Goal: Task Accomplishment & Management: Complete application form

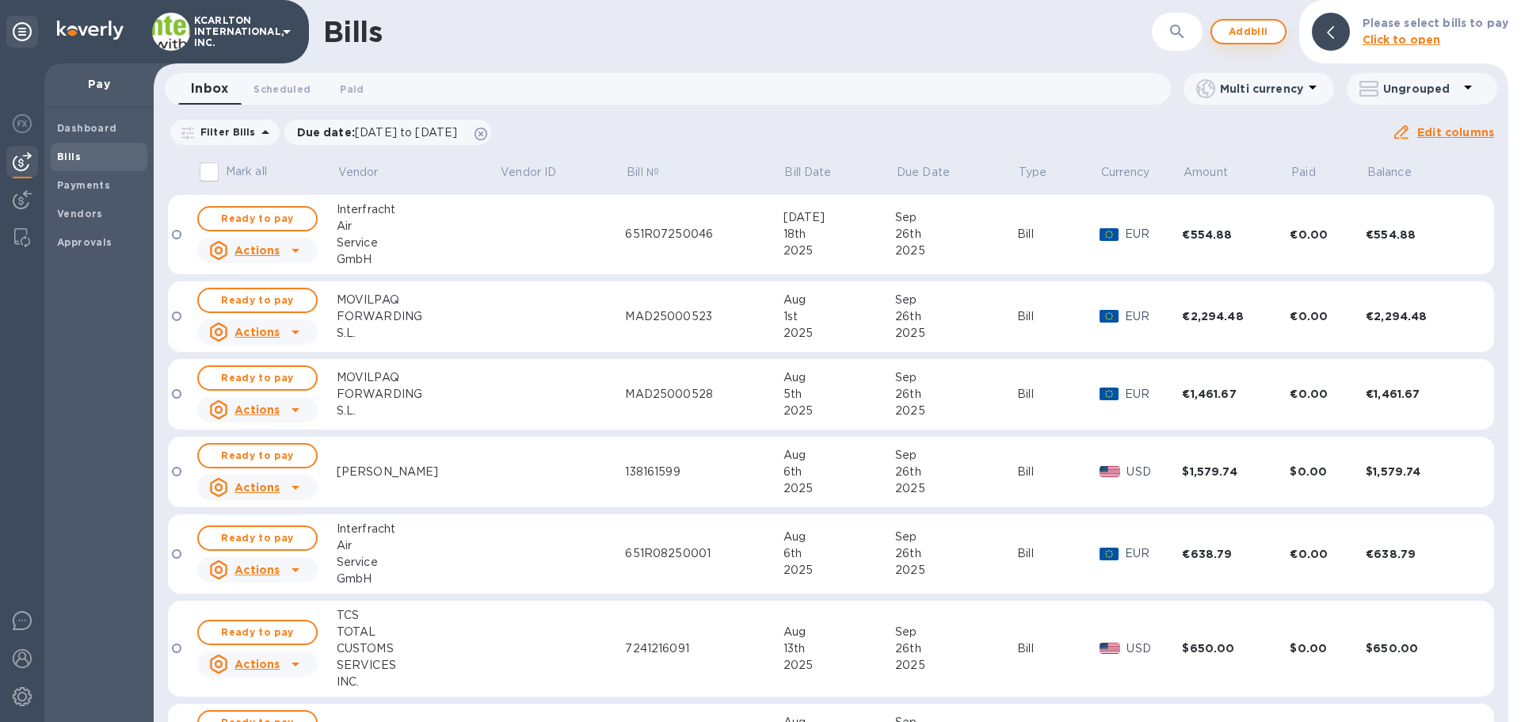
click at [1264, 36] on span "Add bill" at bounding box center [1249, 31] width 48 height 19
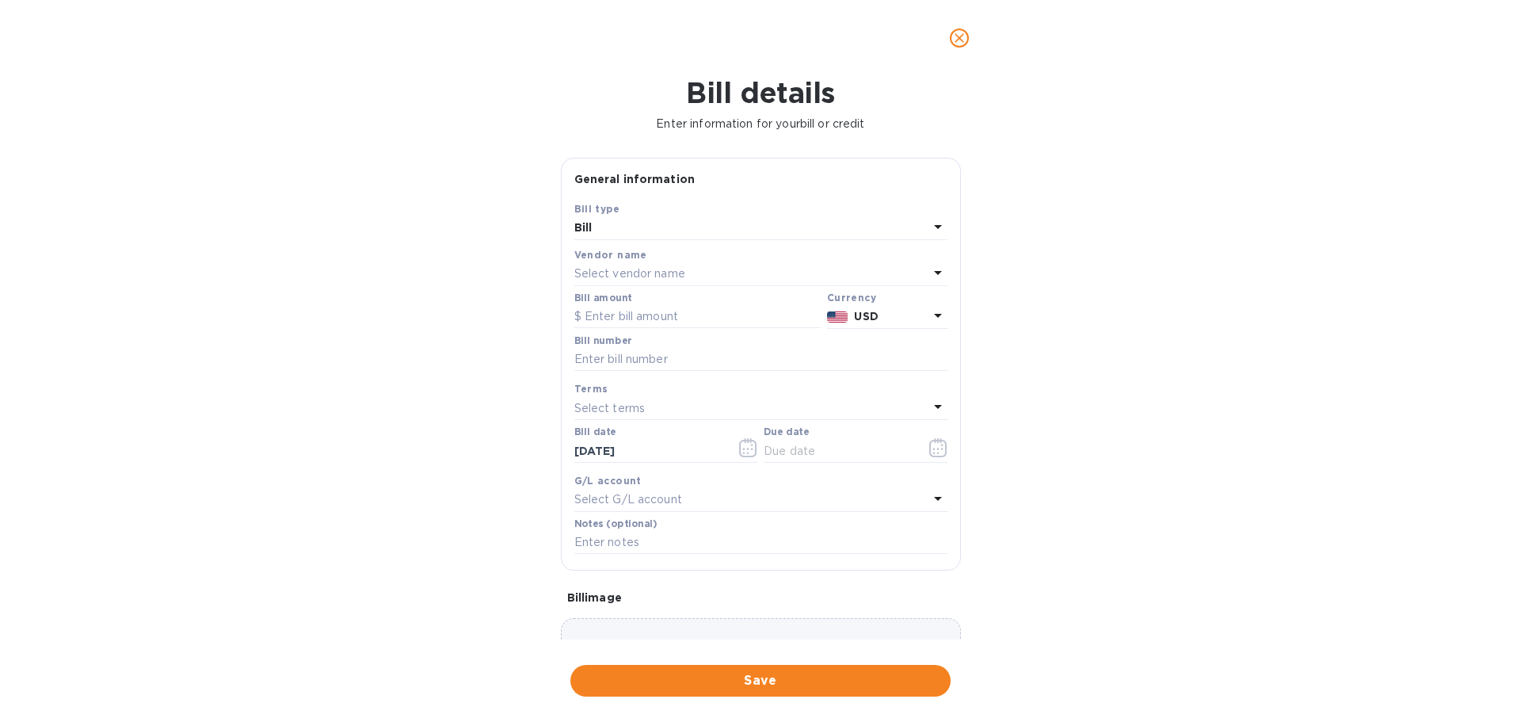
click at [608, 274] on p "Select vendor name" at bounding box center [629, 273] width 111 height 17
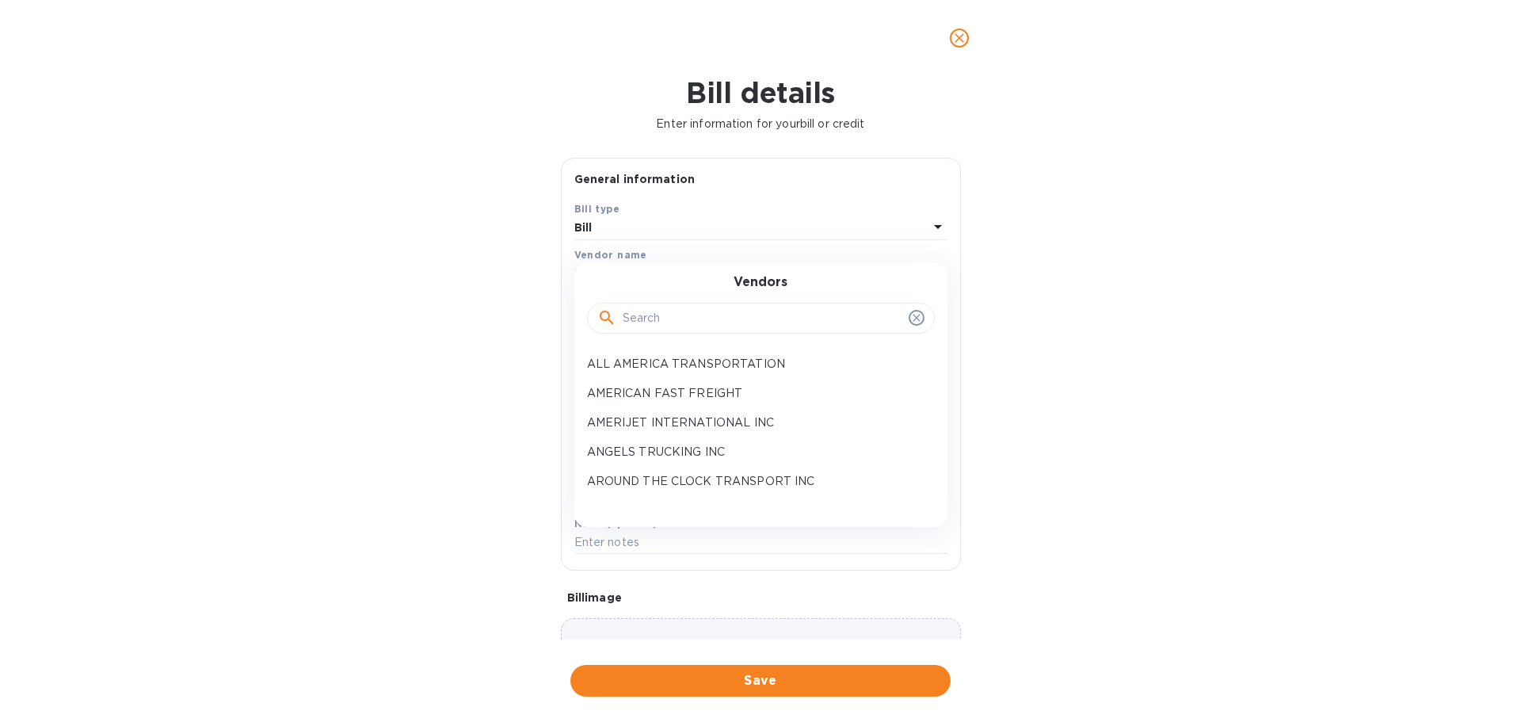
click at [633, 315] on input "text" at bounding box center [763, 319] width 280 height 24
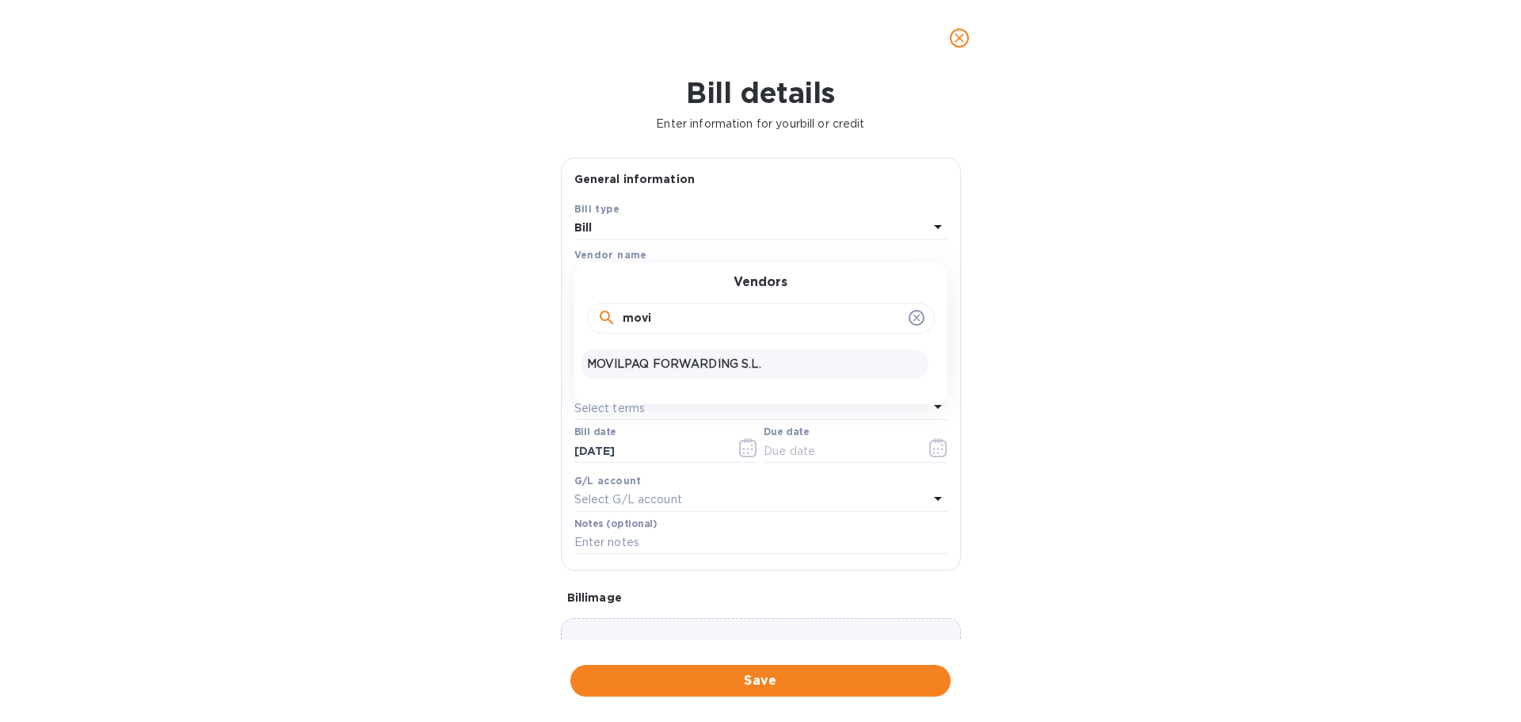
type input "movi"
click at [622, 355] on div "MOVILPAQ FORWARDING S.L." at bounding box center [755, 363] width 348 height 29
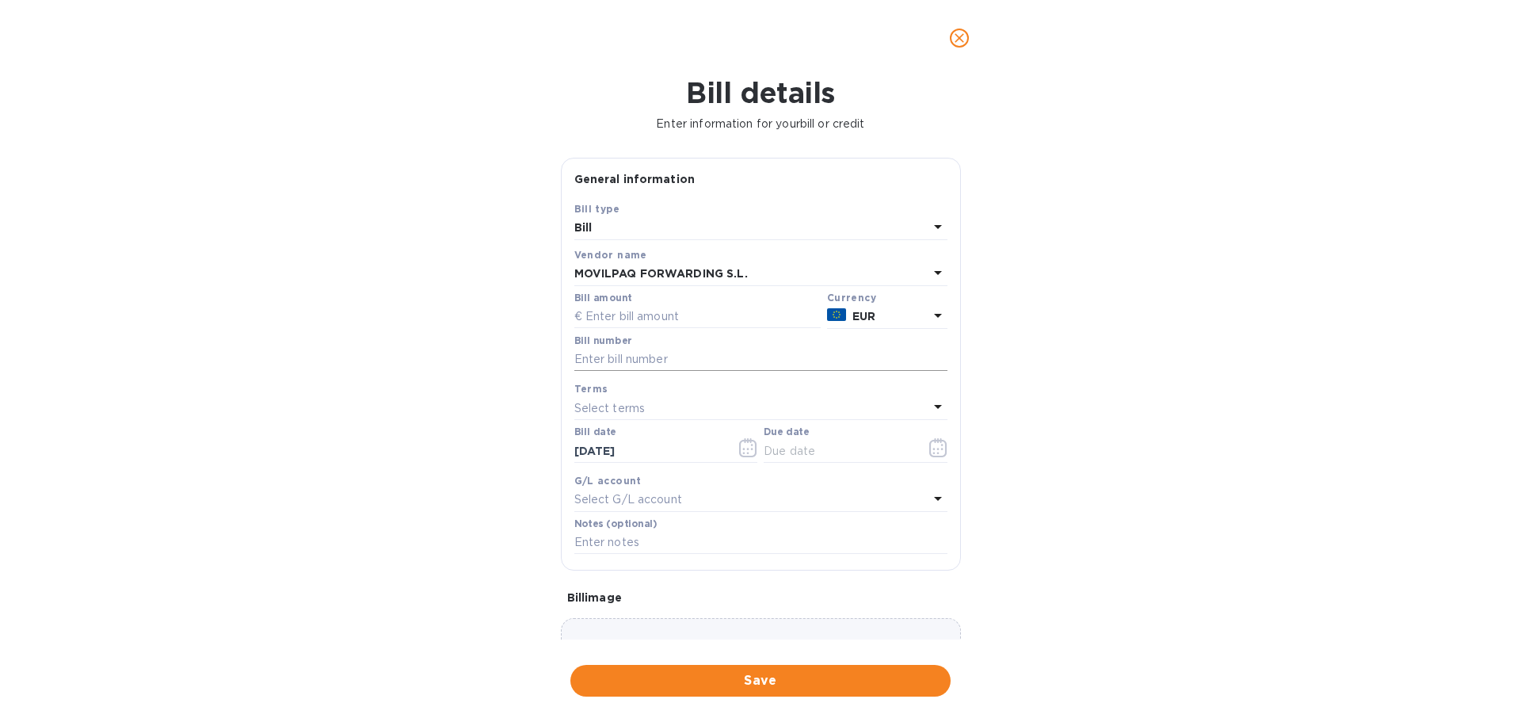
click at [635, 357] on input "text" at bounding box center [760, 360] width 373 height 24
click at [639, 330] on div "Bill amount" at bounding box center [697, 310] width 253 height 43
click at [640, 320] on input "text" at bounding box center [697, 317] width 246 height 24
type input "8,180.45"
type input "m"
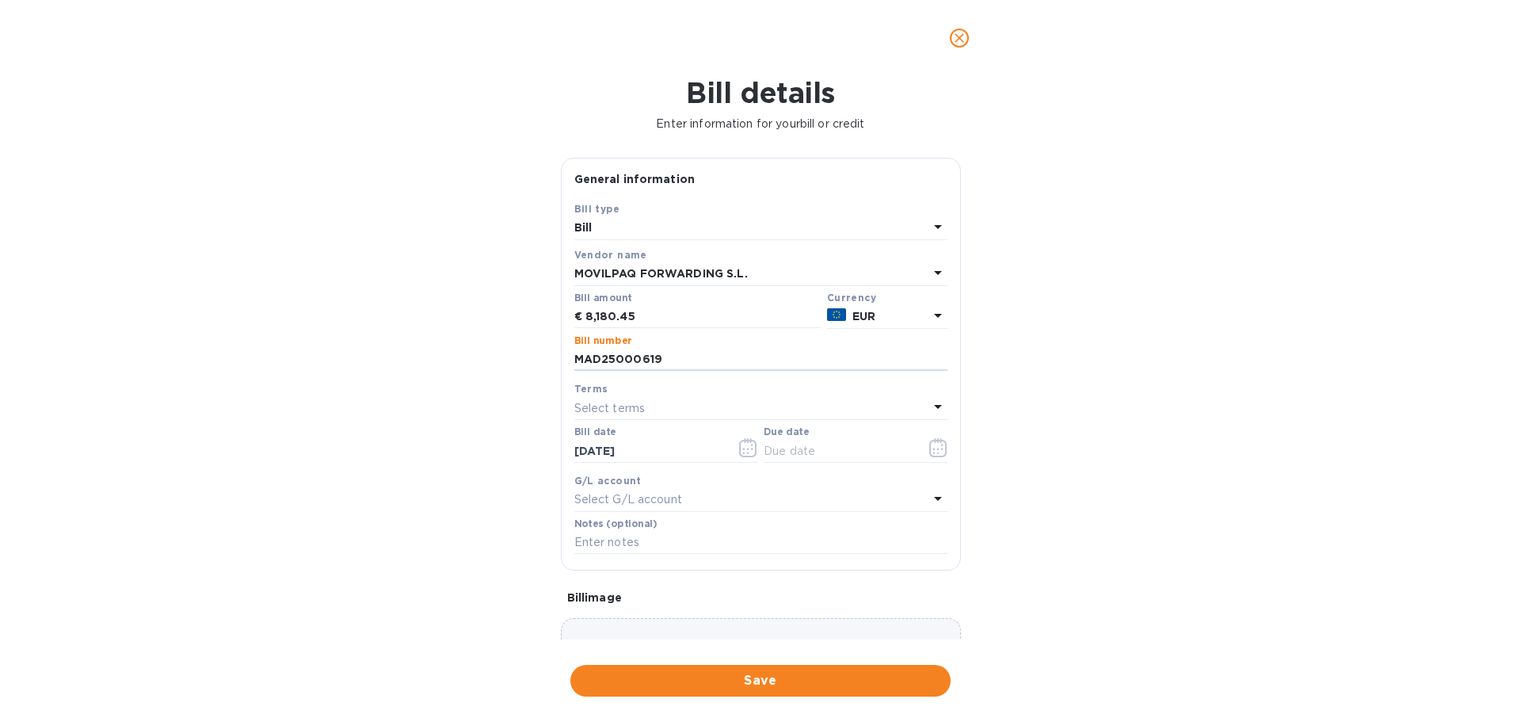
type input "MAD25000619"
type input "0_/__/____"
type input "[DATE]"
type input "7"
type input "45250161"
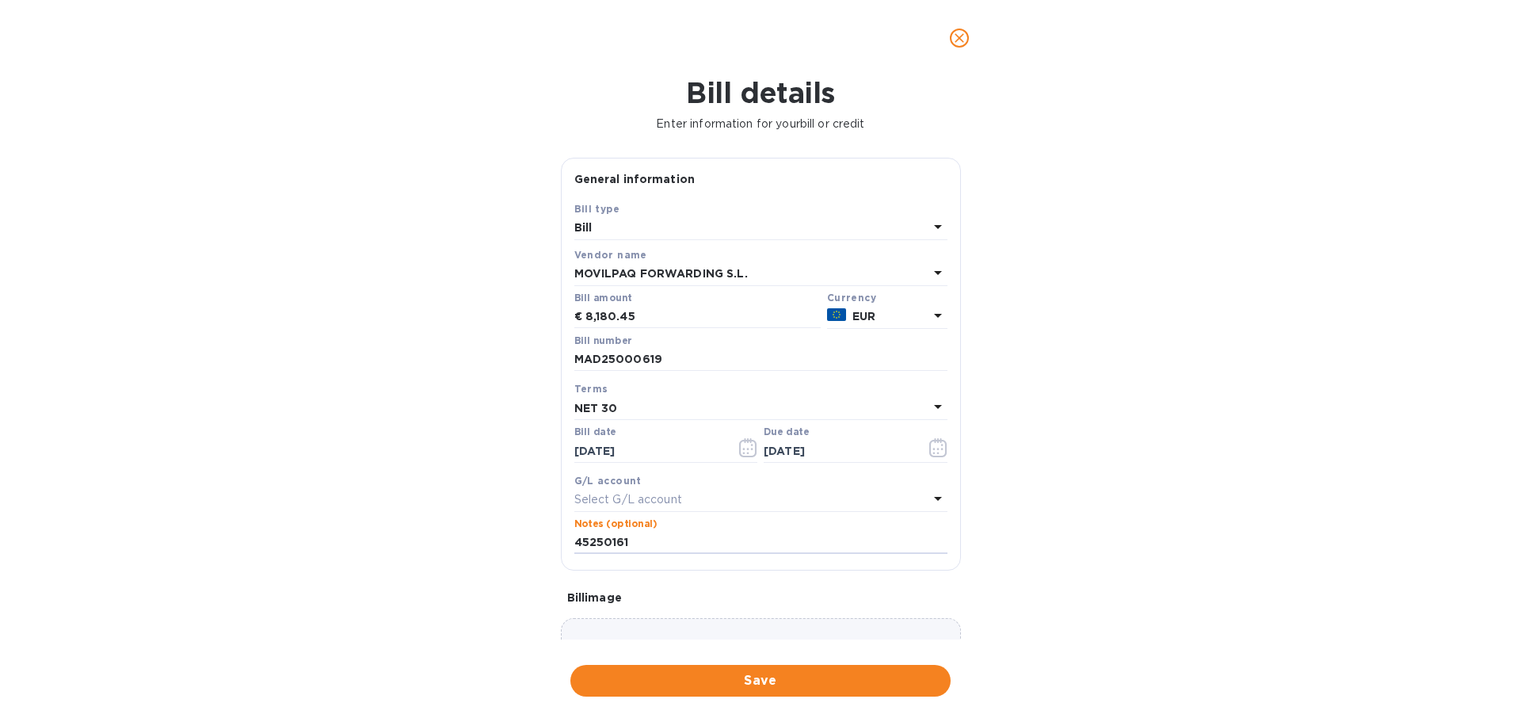
scroll to position [93, 0]
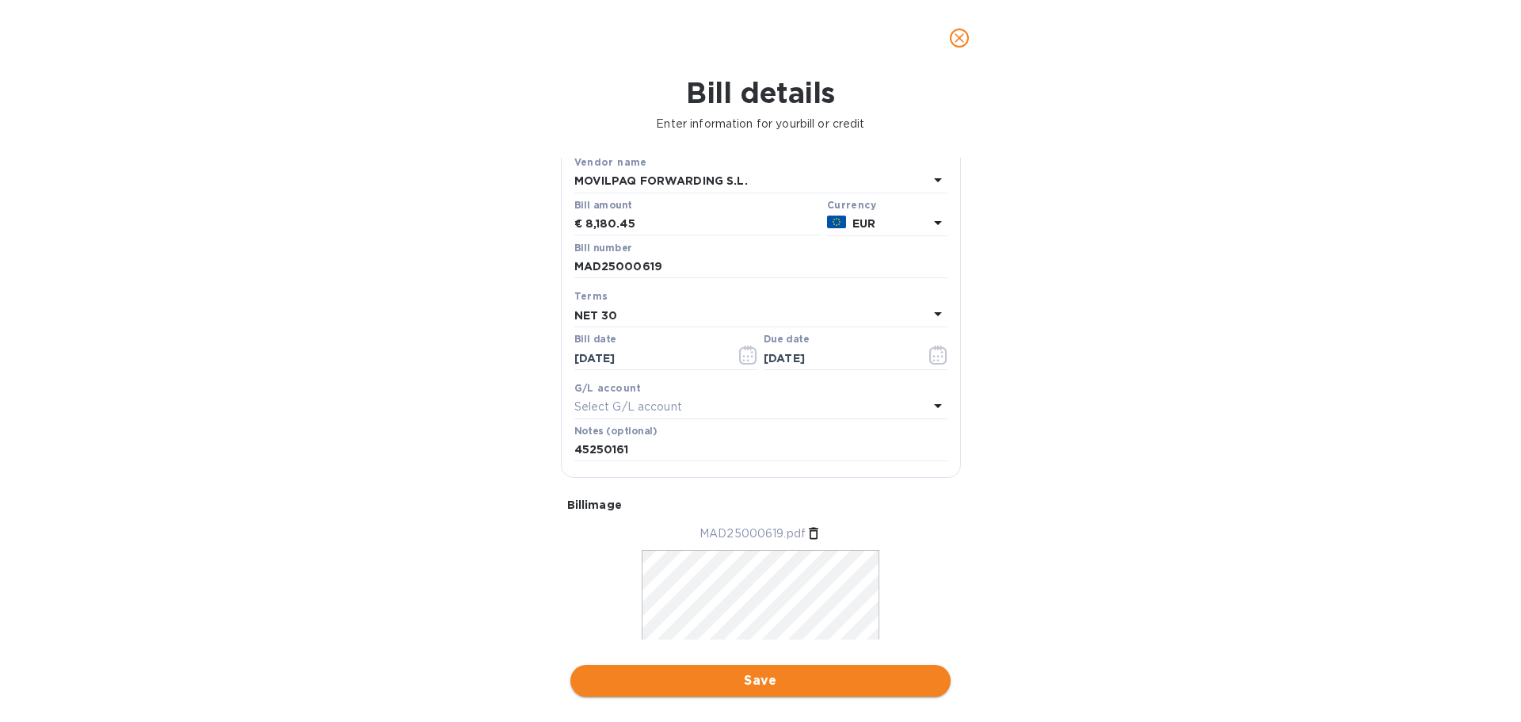
click at [771, 677] on span "Save" at bounding box center [760, 680] width 355 height 19
